Goal: Transaction & Acquisition: Purchase product/service

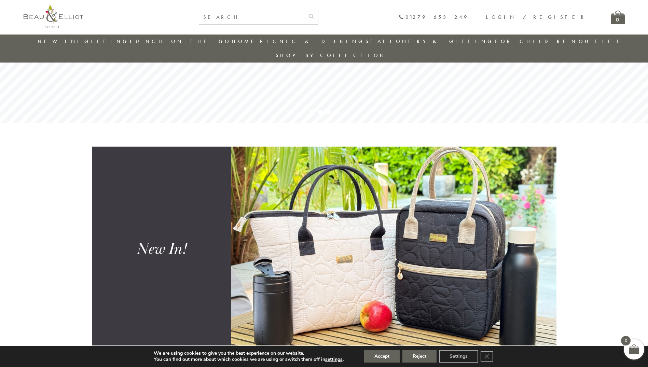
scroll to position [156, 0]
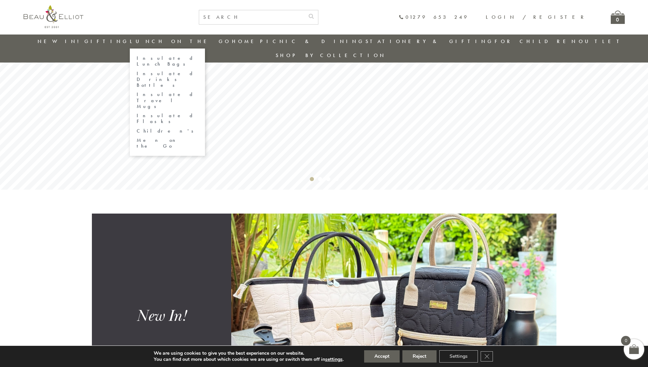
click at [194, 39] on link "Lunch On The Go" at bounding box center [180, 41] width 101 height 7
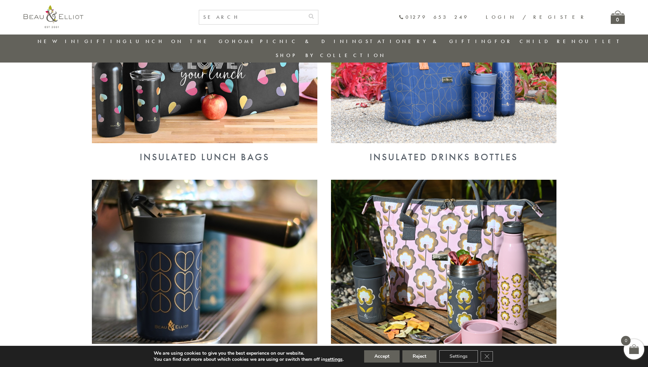
scroll to position [276, 0]
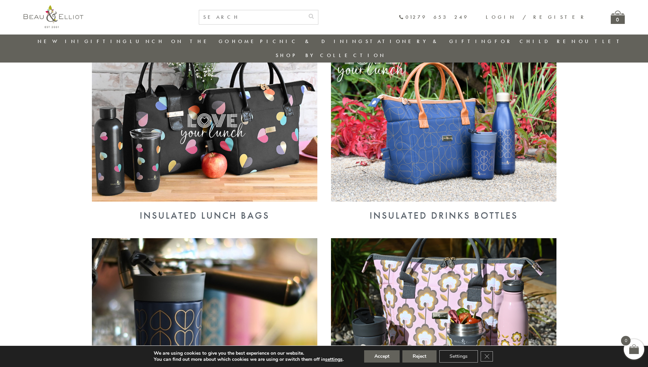
click at [232, 130] on img at bounding box center [204, 120] width 225 height 164
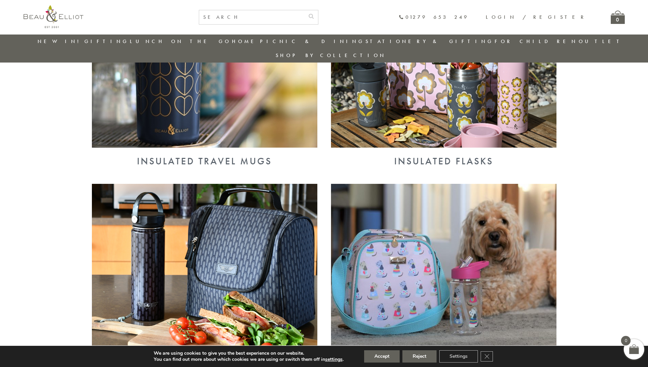
scroll to position [618, 0]
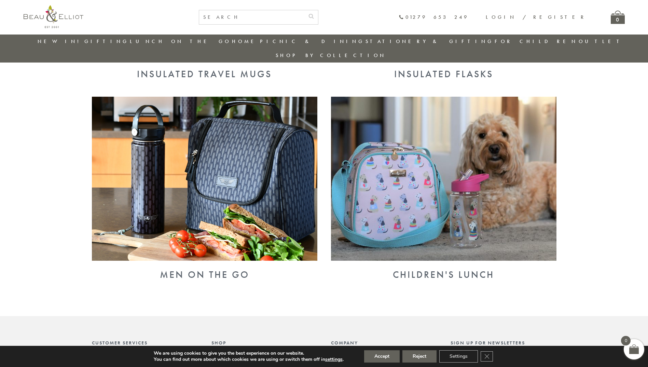
click at [446, 178] on img at bounding box center [443, 179] width 225 height 164
click at [301, 13] on input "text" at bounding box center [251, 17] width 105 height 14
type input "hard cooler"
click at [304, 10] on button "submit" at bounding box center [311, 15] width 14 height 11
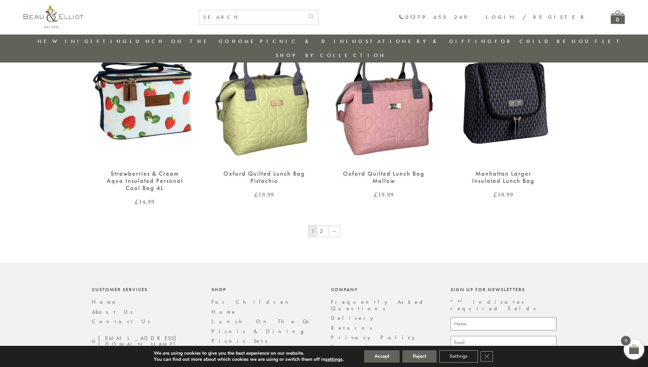
scroll to position [1015, 0]
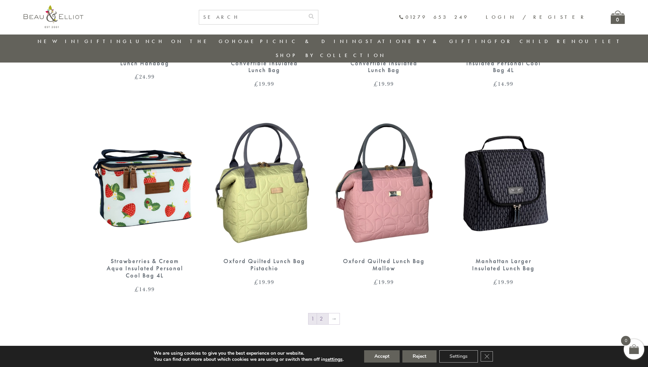
click at [322, 313] on link "2" at bounding box center [322, 318] width 11 height 11
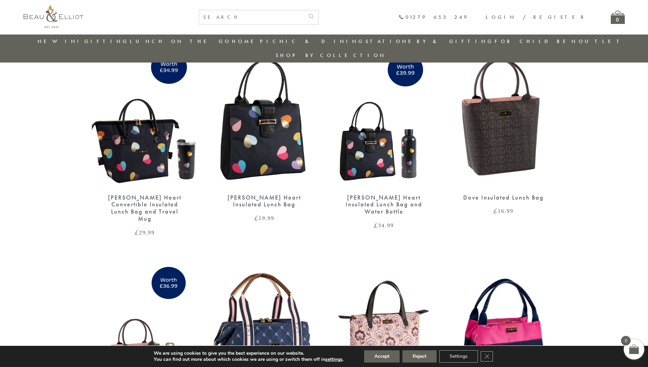
scroll to position [407, 0]
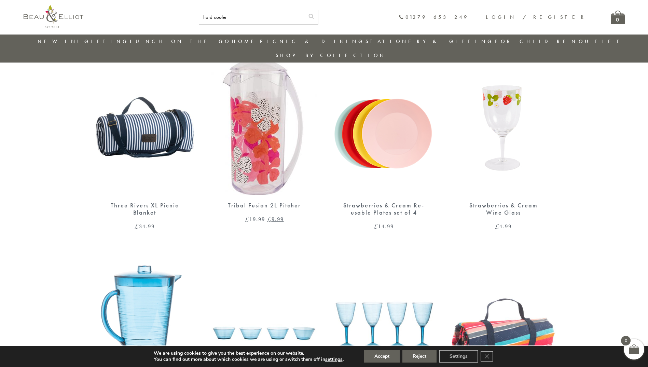
scroll to position [737, 0]
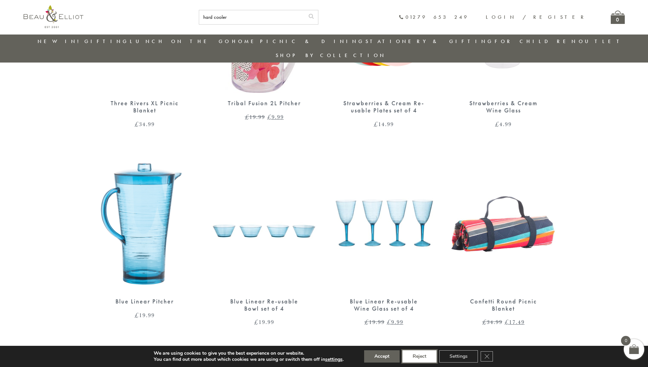
click at [414, 357] on button "Reject" at bounding box center [419, 356] width 34 height 12
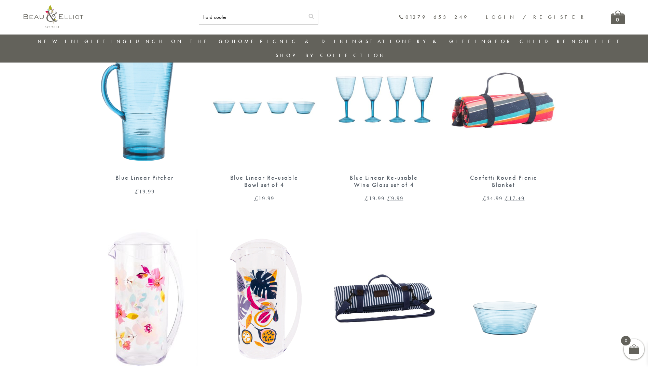
scroll to position [942, 0]
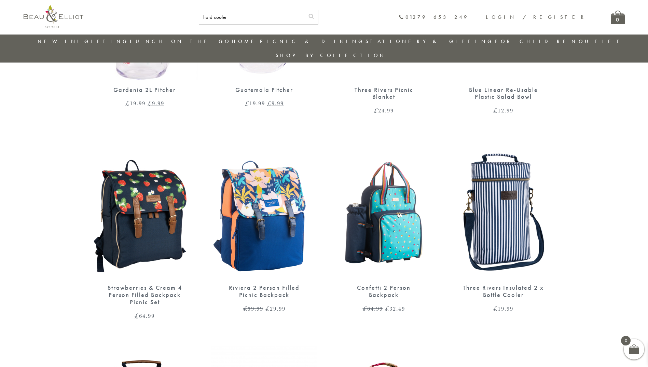
scroll to position [1249, 0]
